Goal: Task Accomplishment & Management: Manage account settings

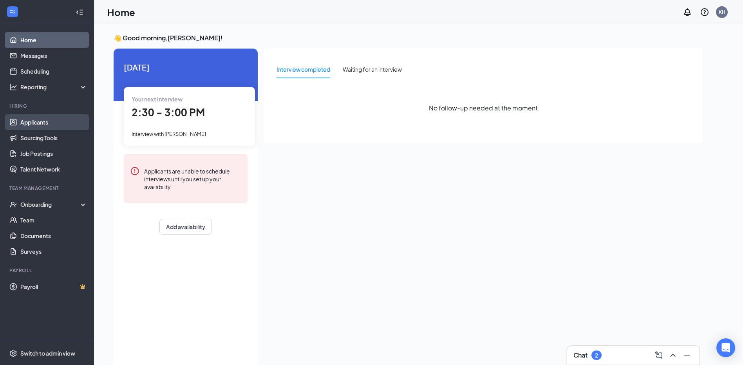
click at [34, 121] on link "Applicants" at bounding box center [53, 122] width 67 height 16
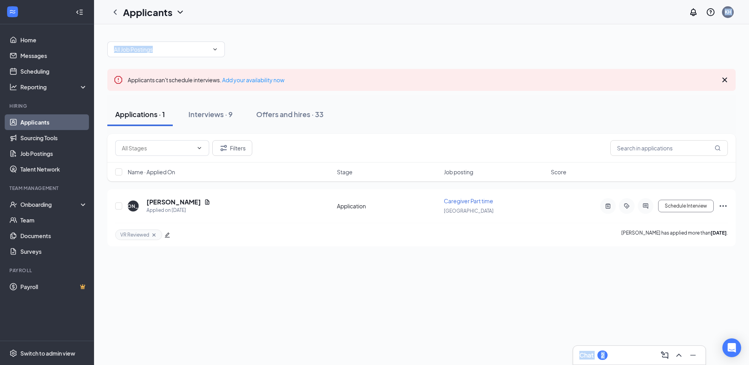
drag, startPoint x: 381, startPoint y: 8, endPoint x: 365, endPoint y: 51, distance: 46.1
click at [365, 51] on div "Applicants KH Chat 2 Applicants can't schedule interviews. Add your availabilit…" at bounding box center [421, 182] width 655 height 365
click at [376, 52] on div at bounding box center [421, 46] width 628 height 24
click at [468, 83] on div "Applicants can't schedule interviews. Add your availability now" at bounding box center [421, 80] width 628 height 22
click at [211, 114] on div "Interviews · 9" at bounding box center [210, 114] width 44 height 10
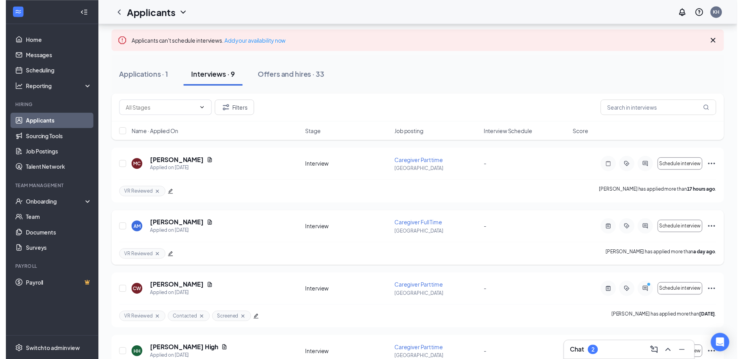
scroll to position [78, 0]
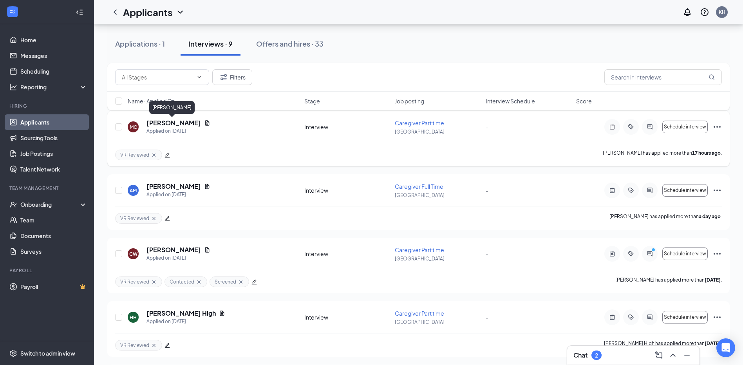
click at [178, 122] on h5 "[PERSON_NAME]" at bounding box center [174, 123] width 54 height 9
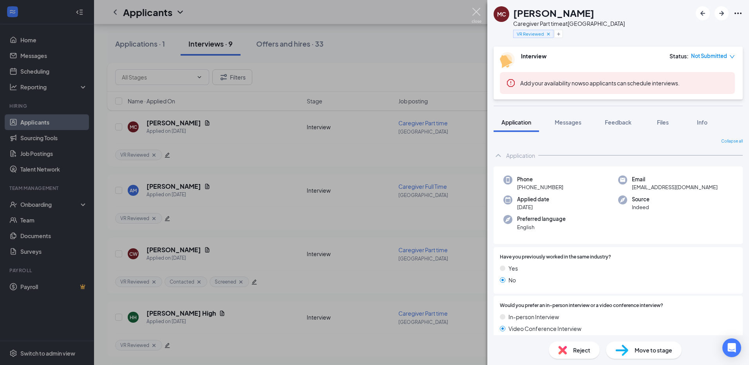
click at [474, 13] on img at bounding box center [477, 15] width 10 height 15
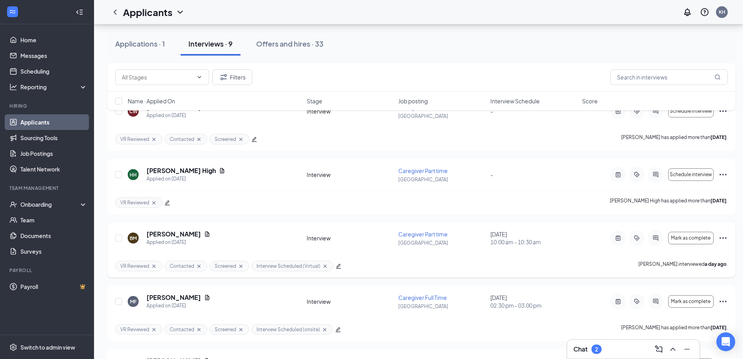
scroll to position [207, 0]
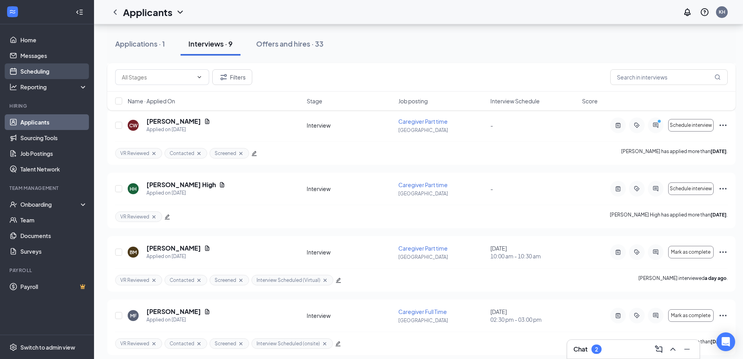
click at [34, 72] on link "Scheduling" at bounding box center [53, 71] width 67 height 16
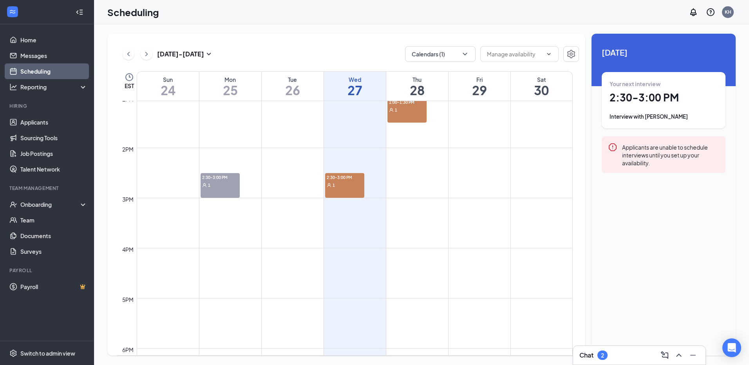
scroll to position [659, 0]
click at [333, 181] on span "1" at bounding box center [334, 181] width 2 height 5
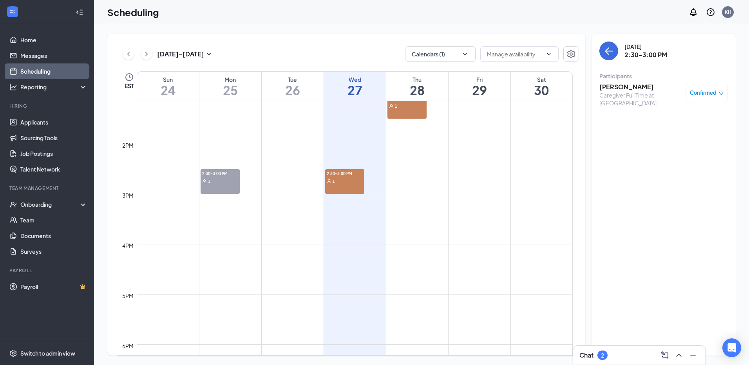
click at [397, 110] on div "1:00-1:30 PM 1" at bounding box center [406, 106] width 39 height 25
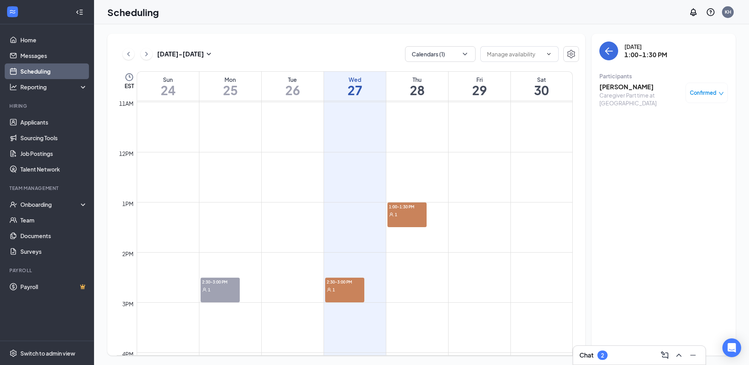
scroll to position [542, 0]
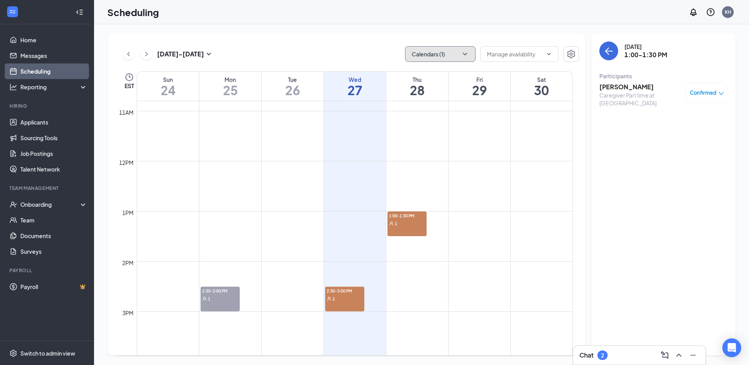
click at [444, 49] on button "Calendars (1)" at bounding box center [440, 54] width 71 height 16
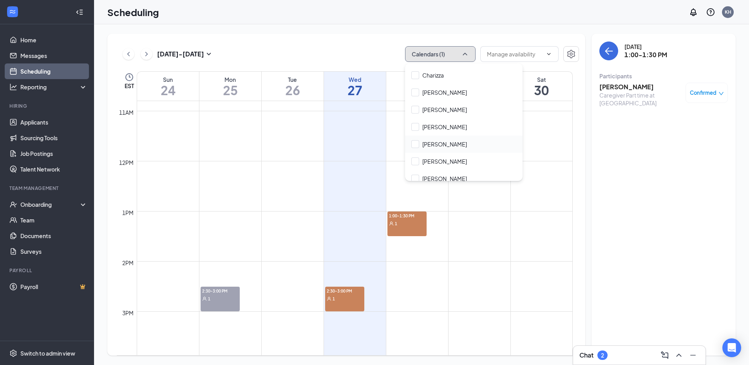
scroll to position [157, 0]
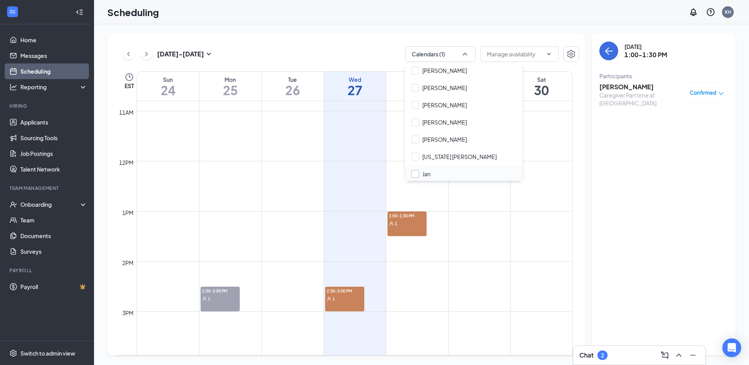
click at [422, 173] on input "Jan" at bounding box center [420, 174] width 19 height 8
checkbox input "true"
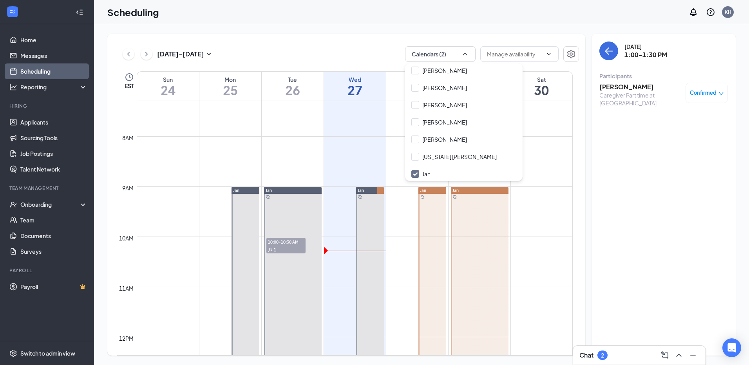
scroll to position [346, 0]
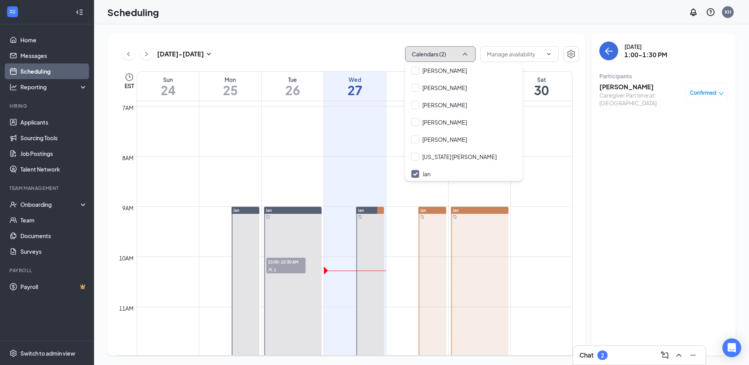
click at [435, 53] on button "Calendars (2)" at bounding box center [440, 54] width 71 height 16
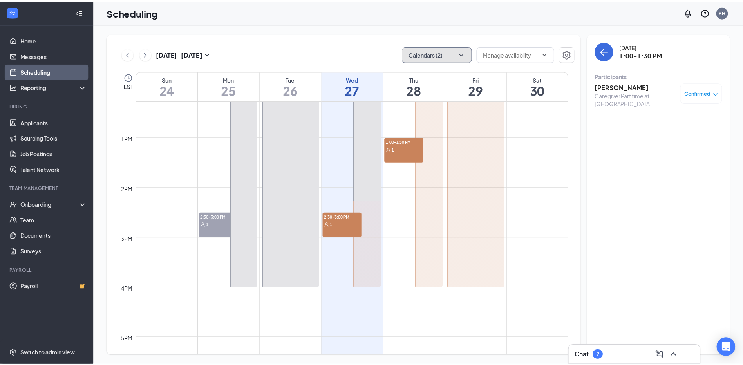
scroll to position [620, 0]
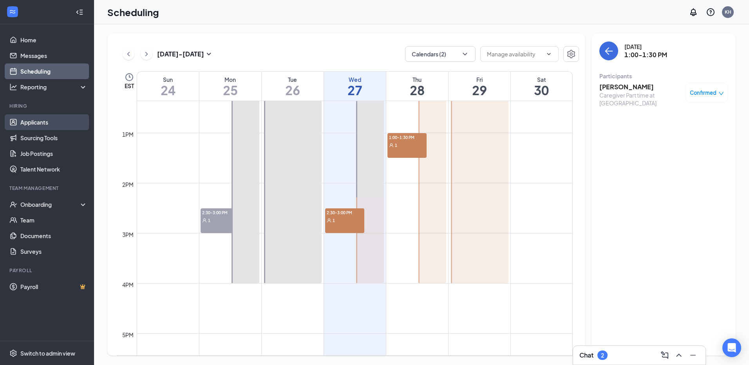
click at [38, 130] on link "Applicants" at bounding box center [53, 122] width 67 height 16
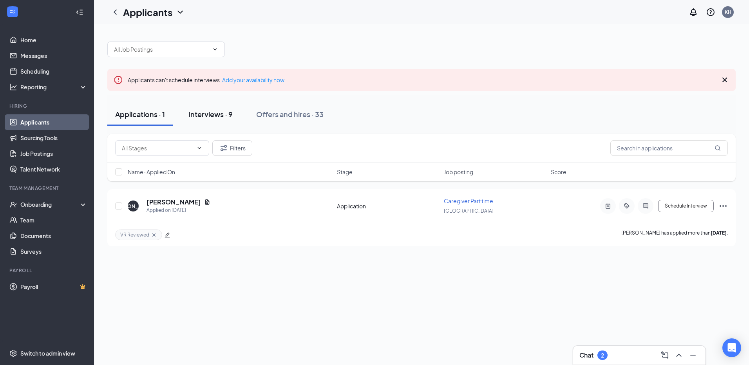
click at [210, 111] on div "Interviews · 9" at bounding box center [210, 114] width 44 height 10
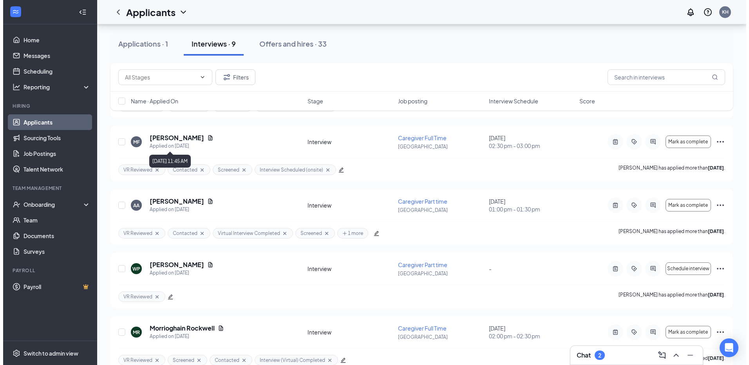
scroll to position [397, 0]
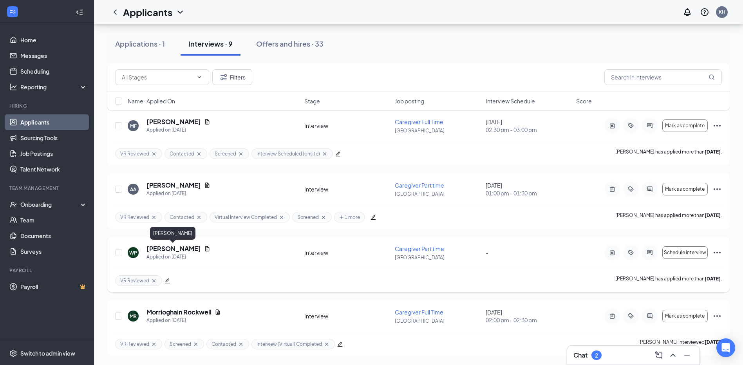
click at [174, 249] on h5 "[PERSON_NAME]" at bounding box center [174, 248] width 54 height 9
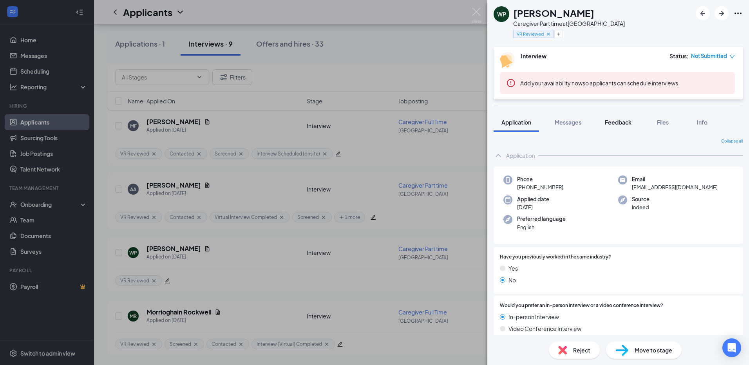
click at [614, 122] on span "Feedback" at bounding box center [618, 122] width 27 height 7
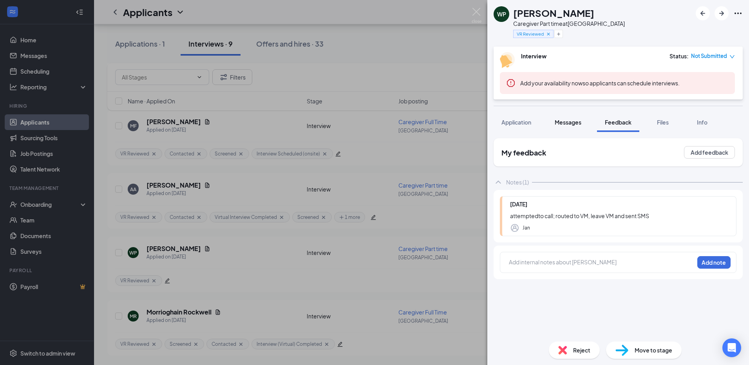
click at [567, 126] on div "Messages" at bounding box center [568, 122] width 27 height 8
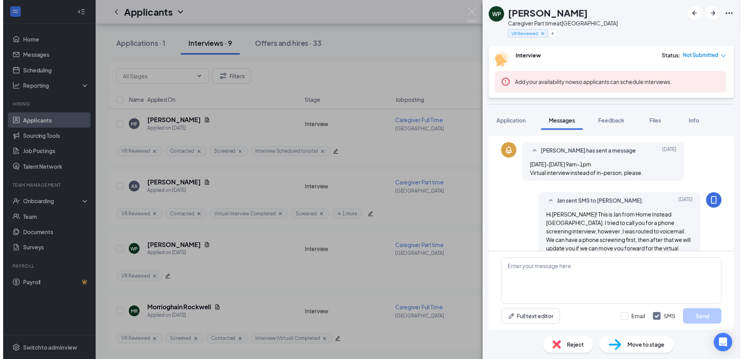
scroll to position [153, 0]
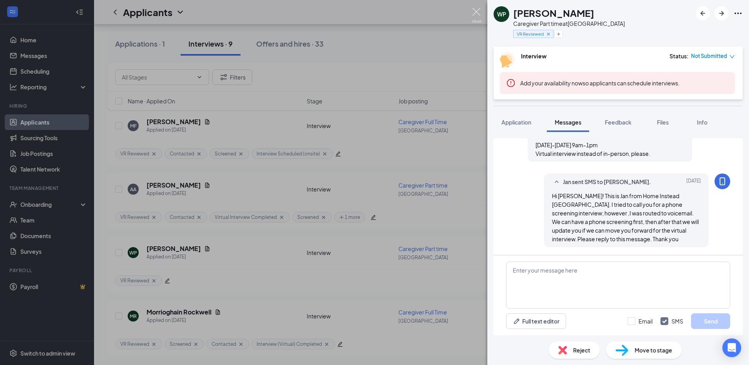
click at [476, 12] on img at bounding box center [477, 15] width 10 height 15
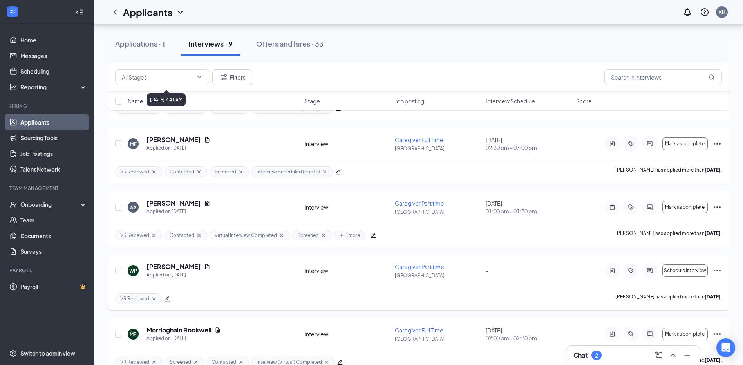
scroll to position [397, 0]
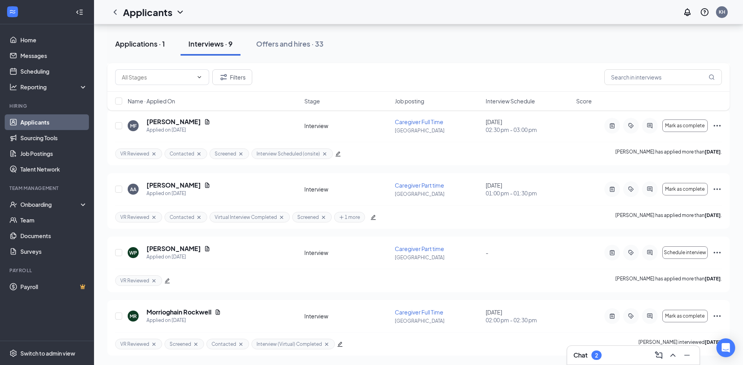
click at [145, 45] on div "Applications · 1" at bounding box center [140, 44] width 50 height 10
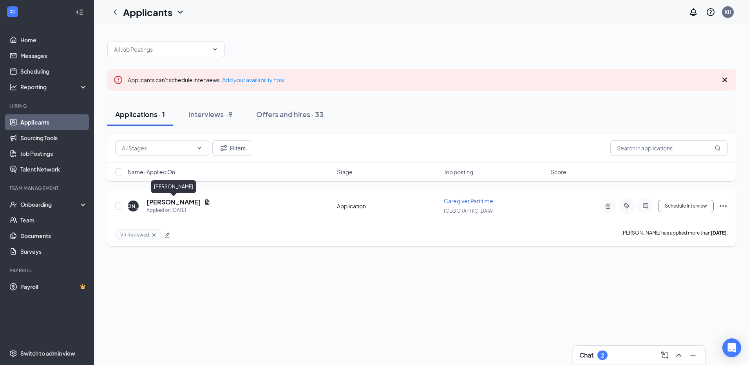
click at [176, 201] on h5 "[PERSON_NAME]" at bounding box center [174, 202] width 54 height 9
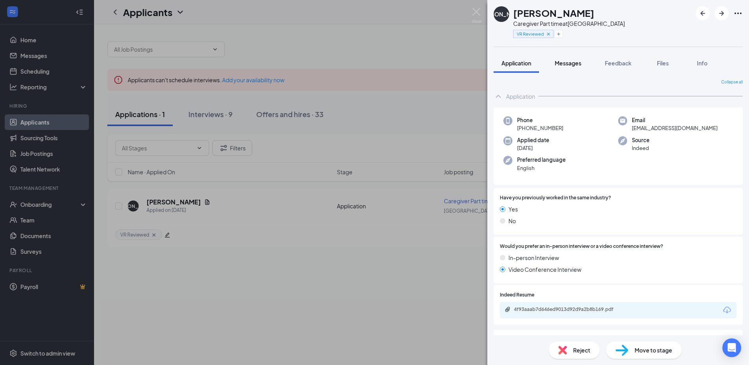
click at [569, 67] on div "Messages" at bounding box center [568, 63] width 27 height 8
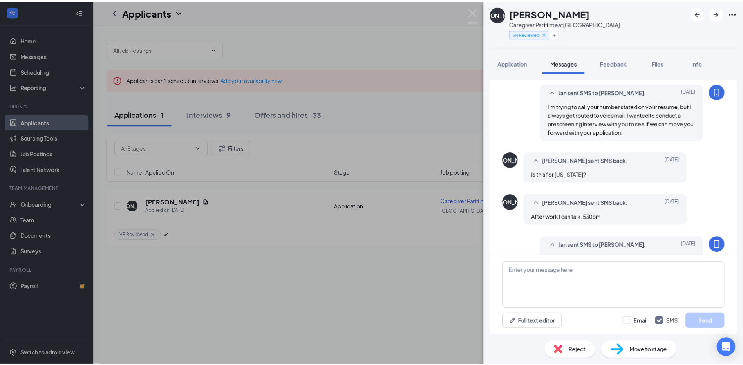
scroll to position [92, 0]
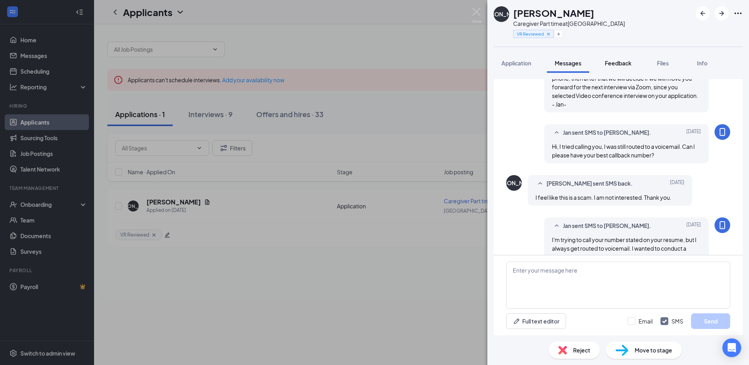
click at [614, 62] on span "Feedback" at bounding box center [618, 63] width 27 height 7
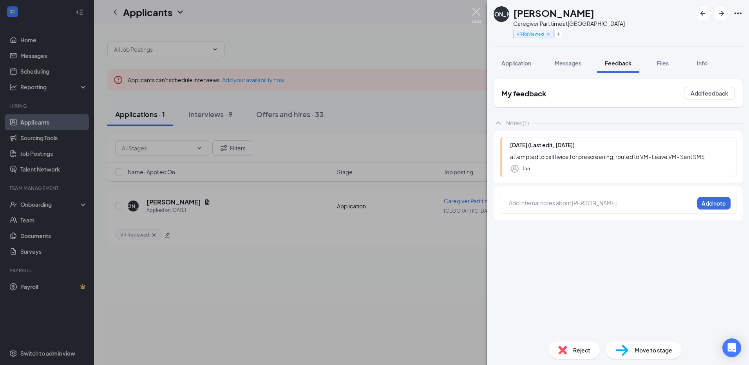
click at [477, 9] on img at bounding box center [477, 15] width 10 height 15
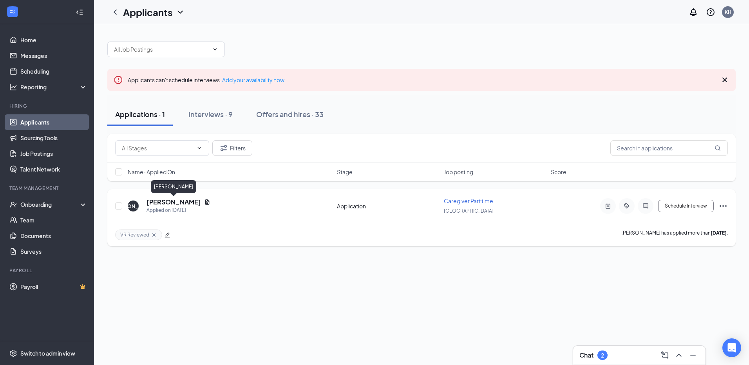
click at [175, 203] on h5 "[PERSON_NAME]" at bounding box center [174, 202] width 54 height 9
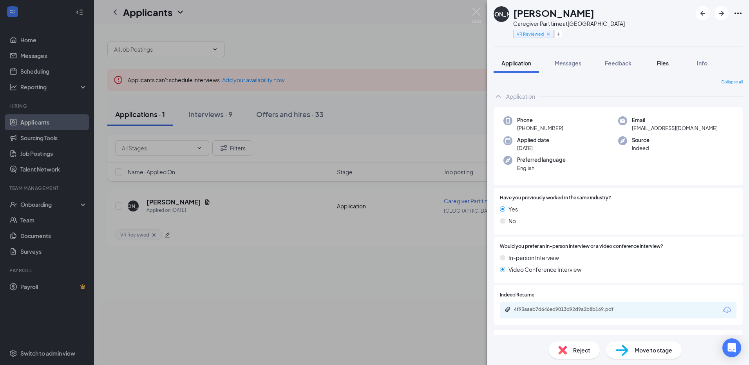
click at [669, 61] on span "Files" at bounding box center [663, 63] width 12 height 7
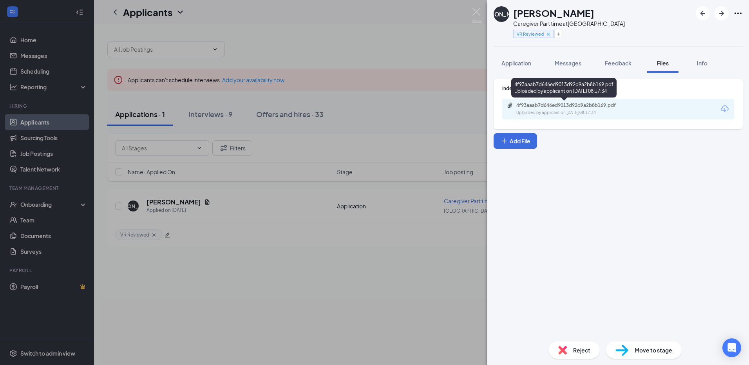
click at [547, 103] on div "4f93aaab7d646ed9013d92d9a2b8b169.pdf" at bounding box center [571, 105] width 110 height 6
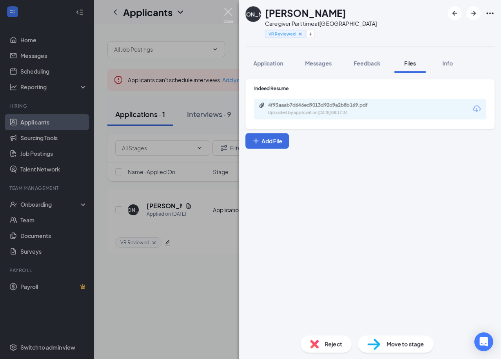
click at [229, 12] on img at bounding box center [228, 15] width 10 height 15
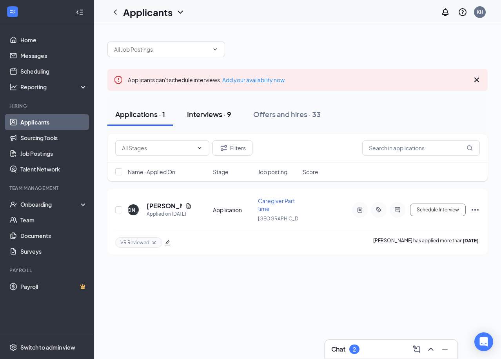
click at [201, 118] on div "Interviews · 9" at bounding box center [209, 114] width 44 height 10
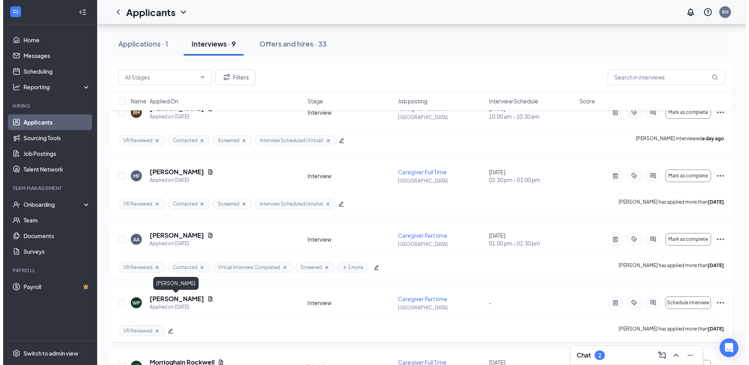
scroll to position [397, 0]
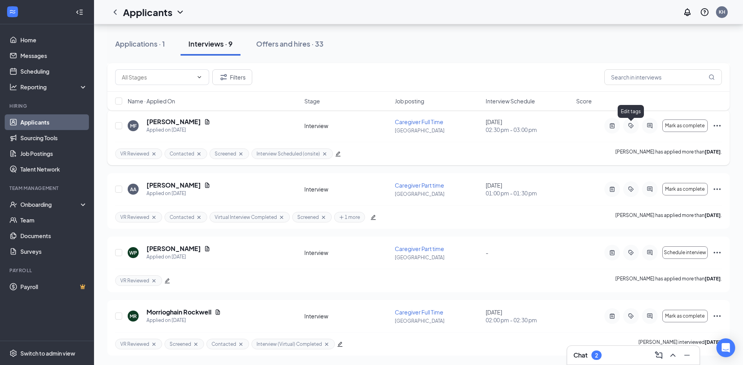
click at [630, 126] on icon "ActiveTag" at bounding box center [630, 126] width 9 height 6
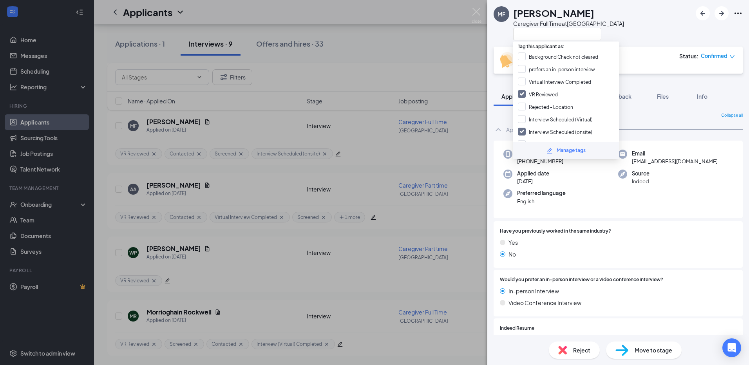
click at [566, 149] on div "Manage tags" at bounding box center [571, 150] width 29 height 7
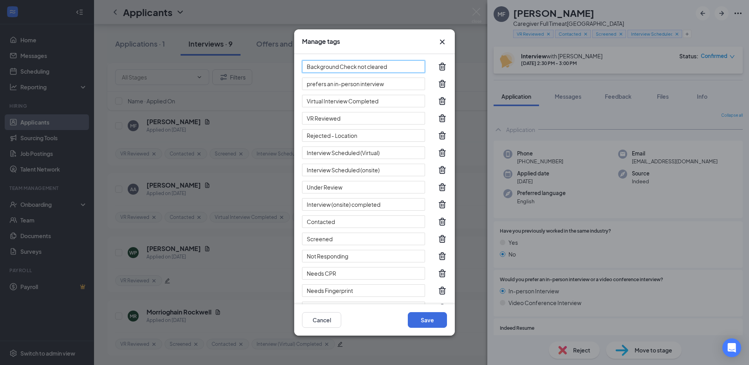
click at [367, 67] on input "Background Check not cleared" at bounding box center [363, 66] width 123 height 13
click at [367, 81] on input "prefers an in-person interview" at bounding box center [363, 84] width 123 height 13
click at [383, 83] on input "prefers an in-person interview" at bounding box center [363, 84] width 123 height 13
drag, startPoint x: 309, startPoint y: 84, endPoint x: 397, endPoint y: 86, distance: 87.8
click at [397, 86] on input "prefers an in-person interview" at bounding box center [363, 84] width 123 height 13
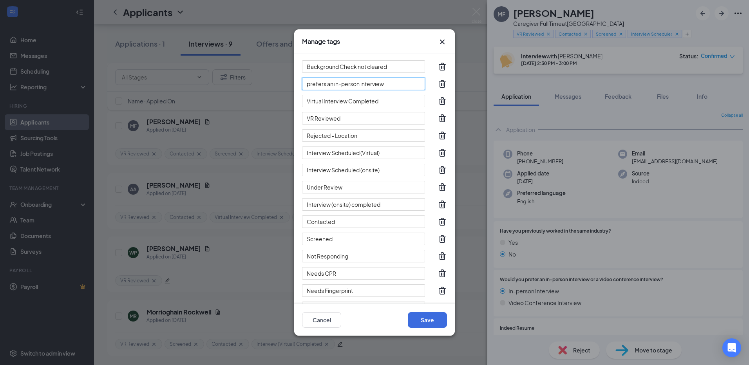
click at [397, 86] on input "prefers an in-person interview" at bounding box center [363, 84] width 123 height 13
click at [443, 42] on icon "Cross" at bounding box center [442, 41] width 9 height 9
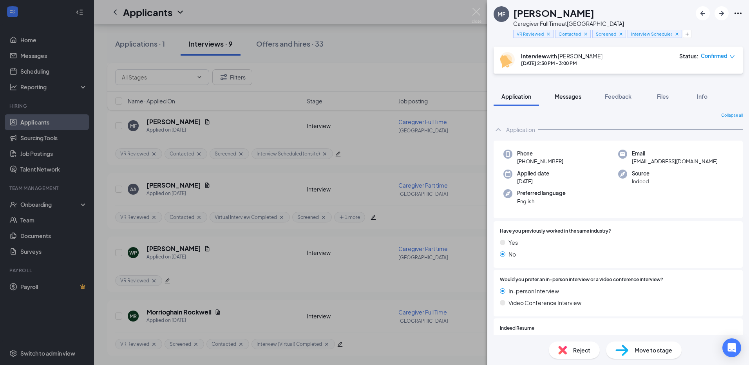
click at [566, 97] on span "Messages" at bounding box center [568, 96] width 27 height 7
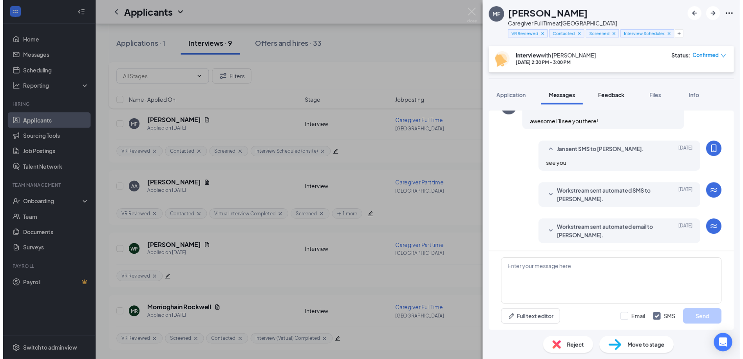
scroll to position [532, 0]
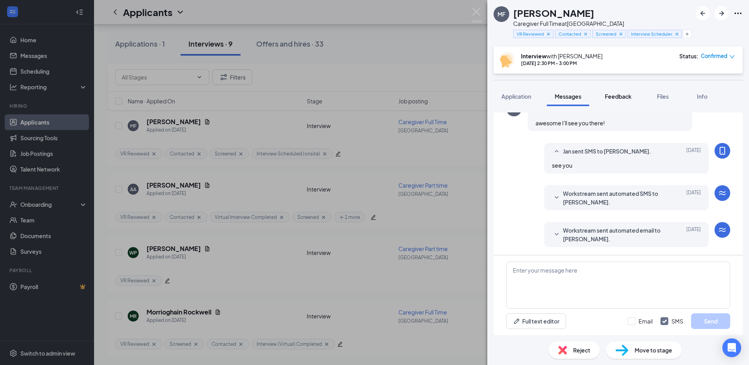
click at [612, 96] on span "Feedback" at bounding box center [618, 96] width 27 height 7
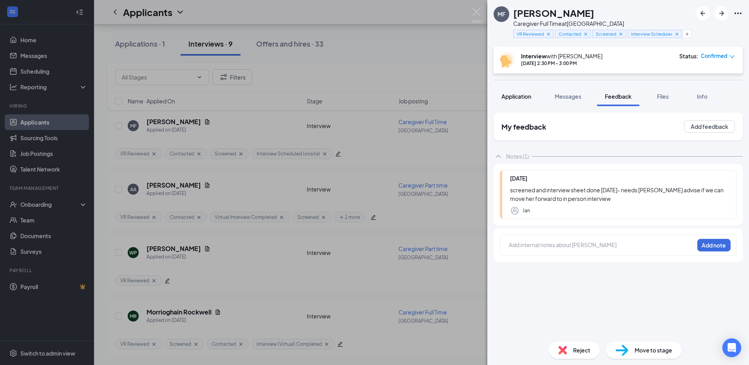
click at [503, 99] on span "Application" at bounding box center [516, 96] width 30 height 7
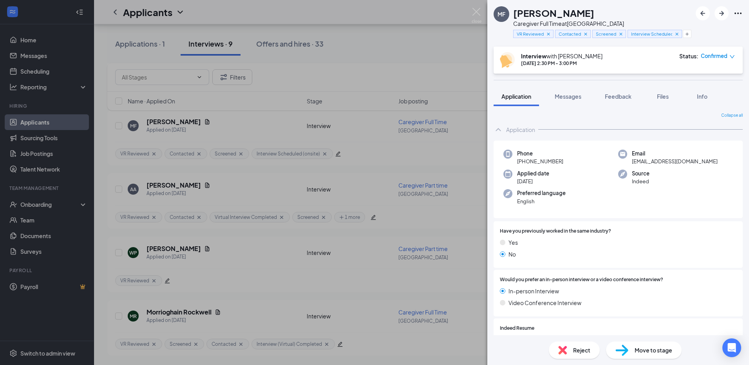
click at [476, 7] on div "MF [PERSON_NAME] Caregiver Full Time at [GEOGRAPHIC_DATA][PERSON_NAME] Reviewed…" at bounding box center [374, 182] width 749 height 365
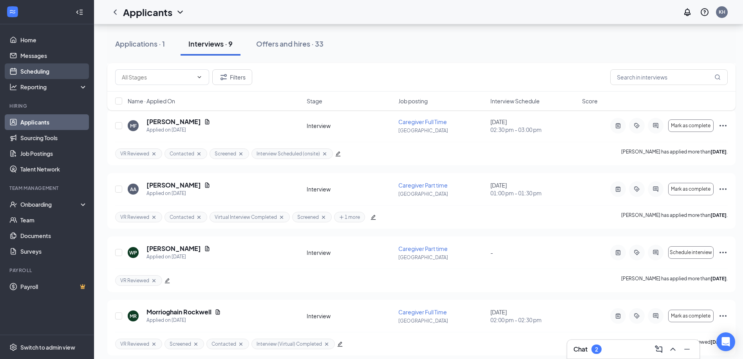
click at [33, 74] on link "Scheduling" at bounding box center [53, 71] width 67 height 16
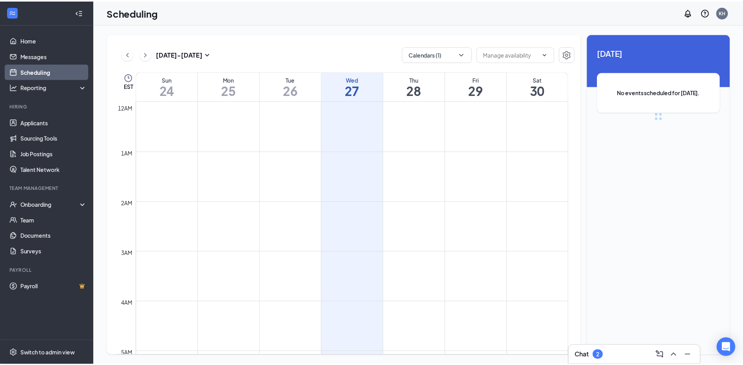
scroll to position [385, 0]
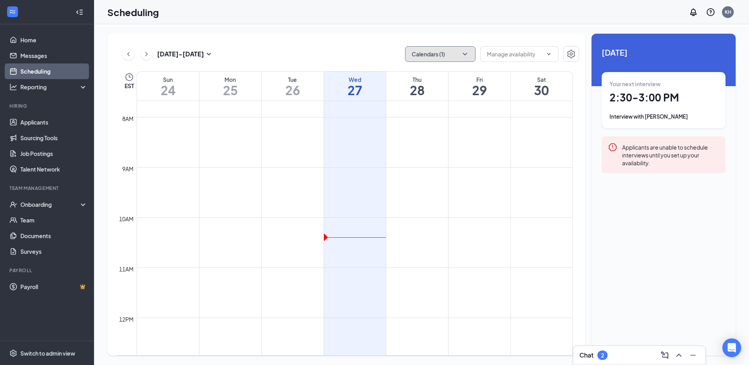
click at [436, 51] on button "Calendars (1)" at bounding box center [440, 54] width 71 height 16
click at [432, 53] on button "Calendars (1)" at bounding box center [440, 54] width 71 height 16
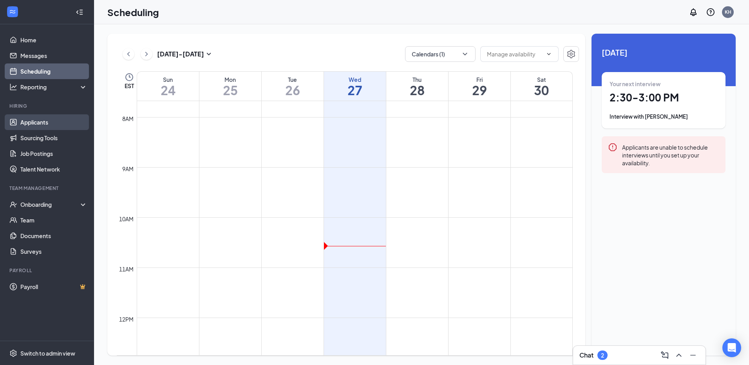
click at [36, 119] on link "Applicants" at bounding box center [53, 122] width 67 height 16
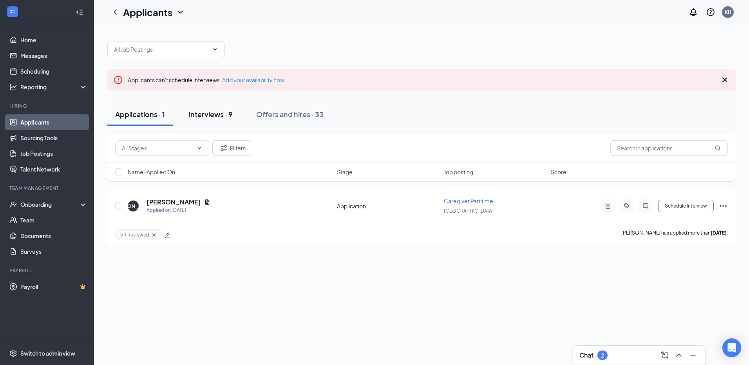
click at [210, 112] on div "Interviews · 9" at bounding box center [210, 114] width 44 height 10
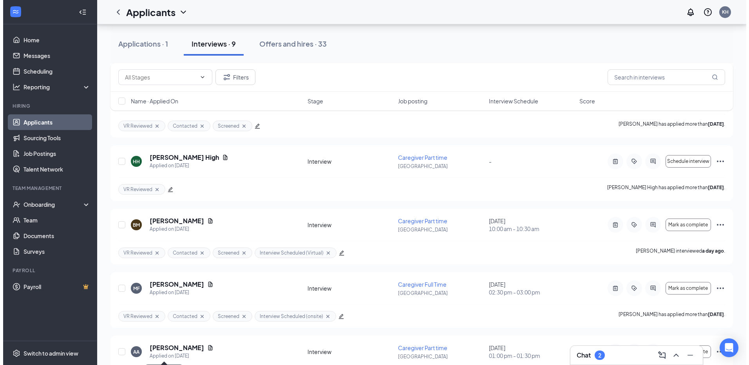
scroll to position [397, 0]
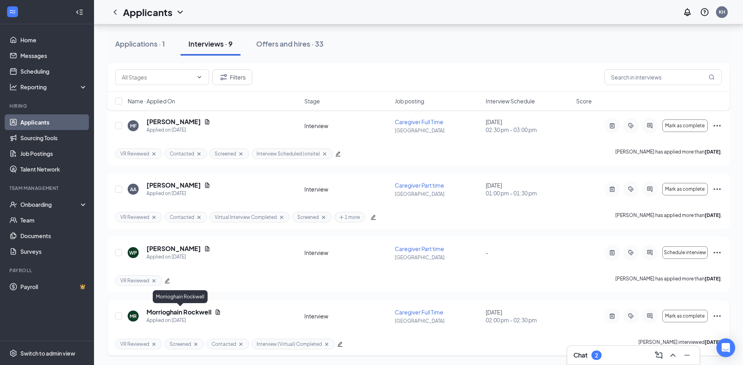
click at [174, 313] on h5 "Morrioghain Rockwell" at bounding box center [179, 312] width 65 height 9
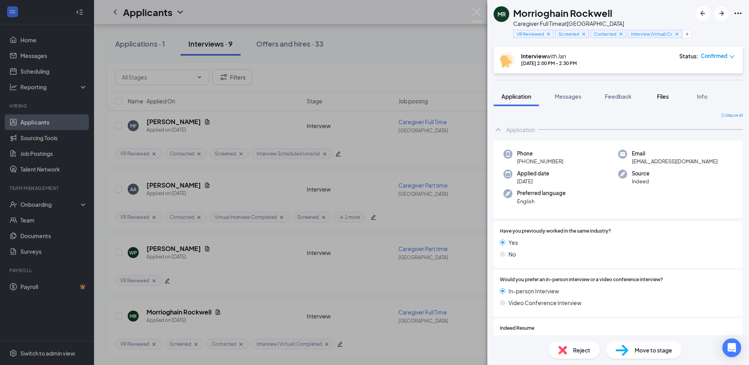
click at [665, 97] on span "Files" at bounding box center [663, 96] width 12 height 7
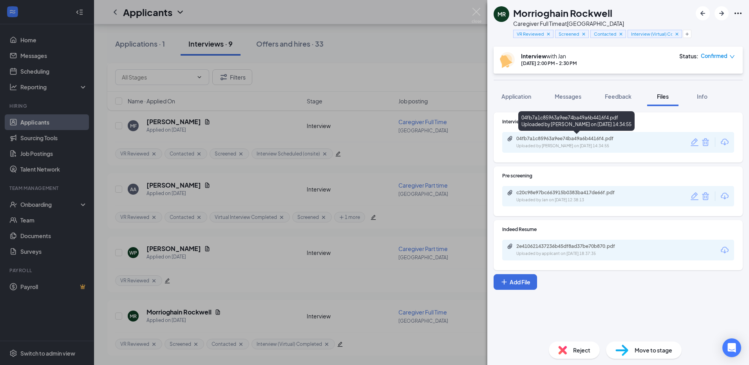
click at [563, 139] on div "04fb7a1c85963a9ee74ba49a6b4416f4.pdf" at bounding box center [571, 139] width 110 height 6
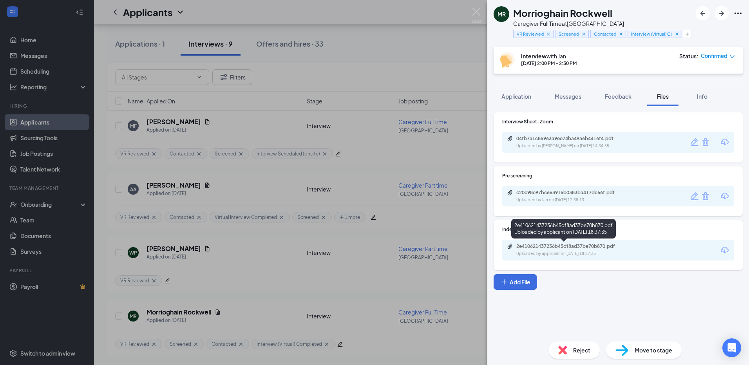
click at [539, 247] on div "2e410621437236b45df8ad37be70b870.pdf" at bounding box center [571, 246] width 110 height 6
